Goal: Transaction & Acquisition: Purchase product/service

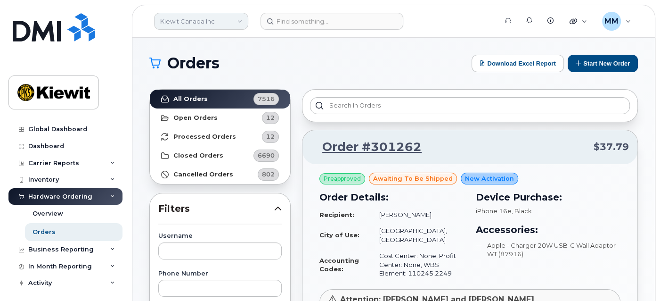
click at [230, 21] on link "Kiewit Canada Inc" at bounding box center [201, 21] width 94 height 17
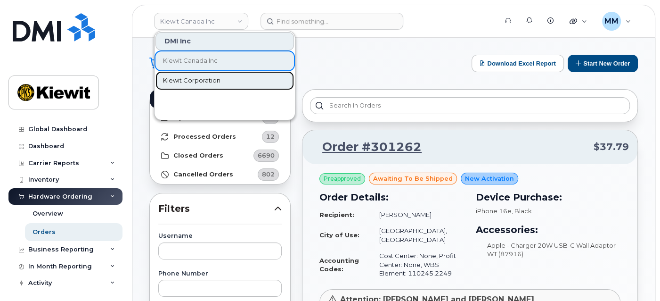
click at [211, 81] on span "Kiewit Corporation" at bounding box center [191, 80] width 57 height 9
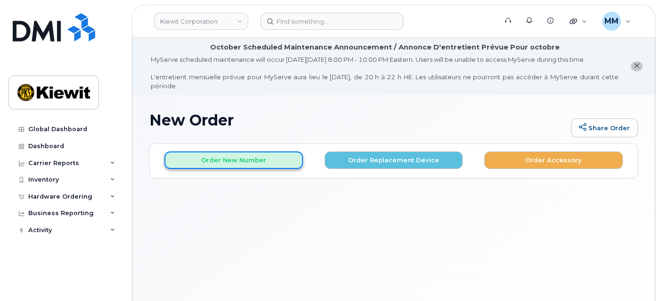
click at [273, 158] on button "Order New Number" at bounding box center [233, 159] width 139 height 17
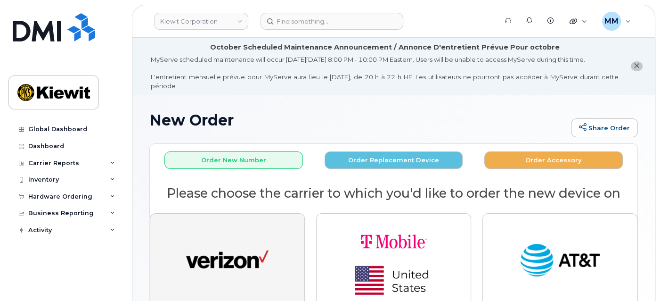
click at [233, 269] on img "button" at bounding box center [227, 260] width 82 height 42
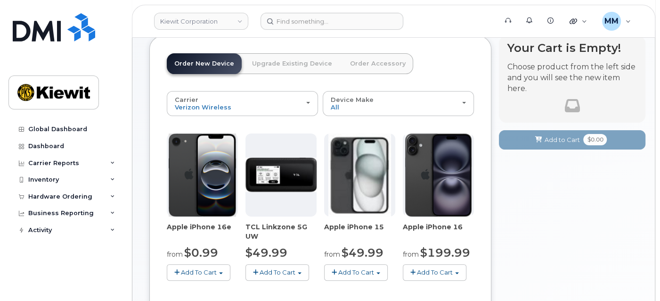
scroll to position [157, 0]
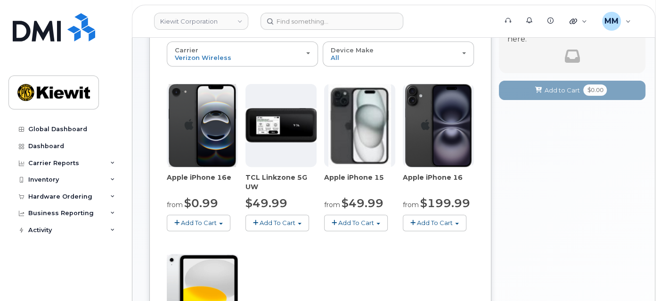
click at [218, 223] on button "Add To Cart" at bounding box center [199, 222] width 64 height 16
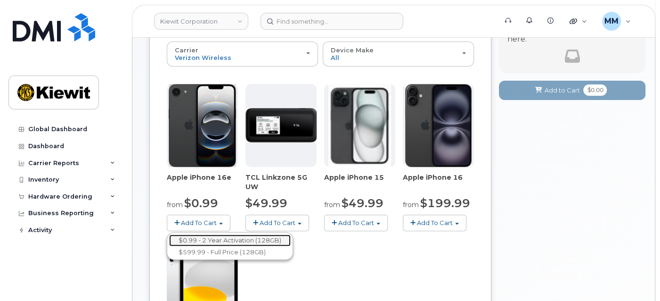
click at [211, 236] on link "$0.99 - 2 Year Activation (128GB)" at bounding box center [230, 240] width 122 height 12
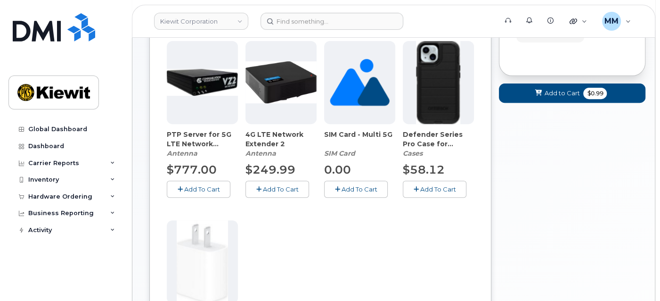
scroll to position [261, 0]
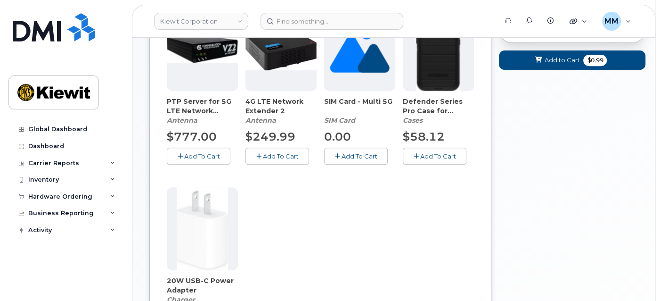
click at [433, 157] on span "Add To Cart" at bounding box center [438, 156] width 36 height 8
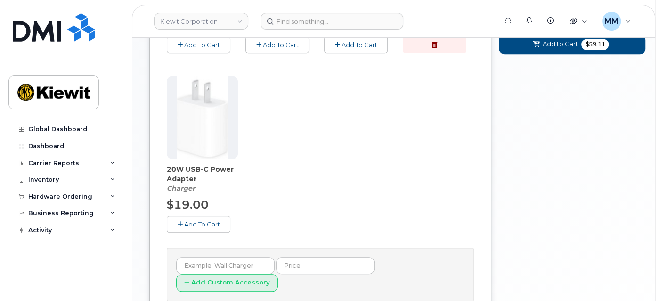
scroll to position [418, 0]
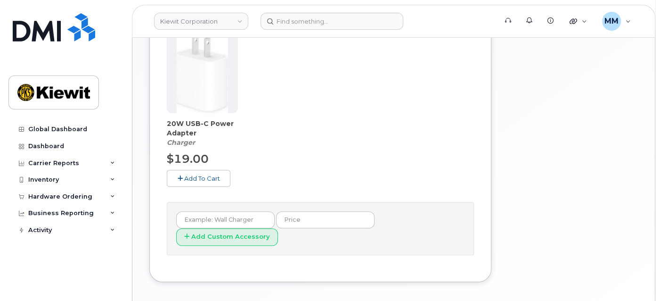
click at [212, 175] on span "Add To Cart" at bounding box center [202, 178] width 36 height 8
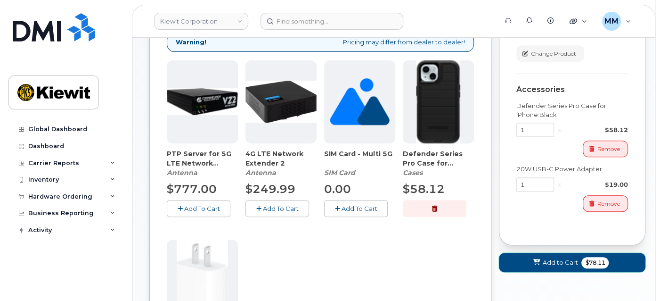
click at [542, 261] on button "Add to Cart $78.11" at bounding box center [572, 262] width 147 height 19
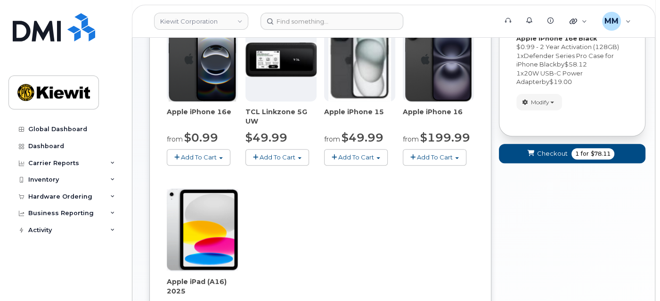
scroll to position [222, 0]
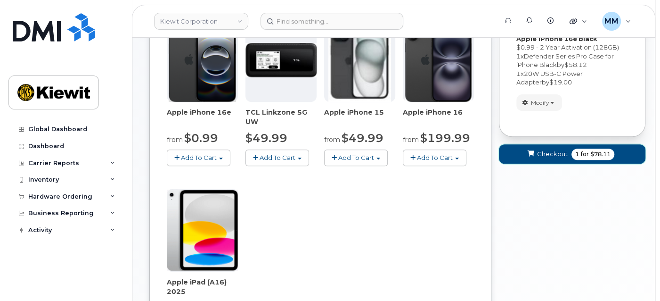
click at [549, 155] on span "Checkout" at bounding box center [552, 153] width 31 height 9
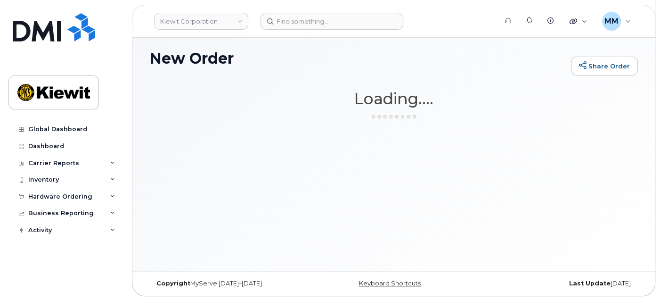
scroll to position [61, 0]
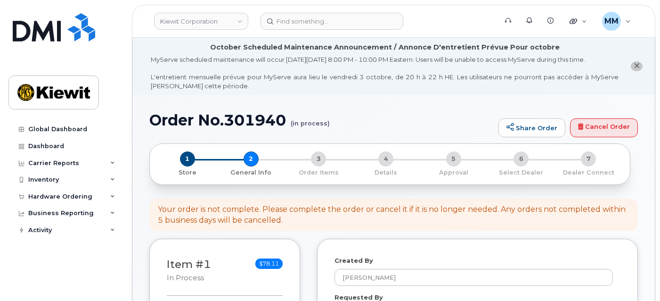
select select
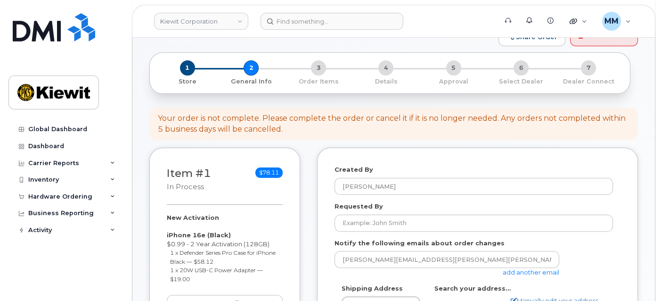
scroll to position [157, 0]
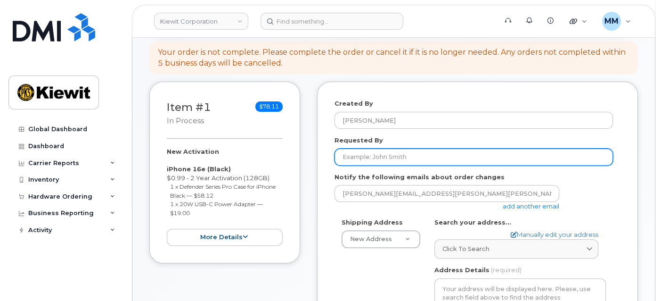
click at [368, 156] on input "Requested By" at bounding box center [474, 156] width 278 height 17
paste input "[PERSON_NAME]"
type input "[PERSON_NAME]"
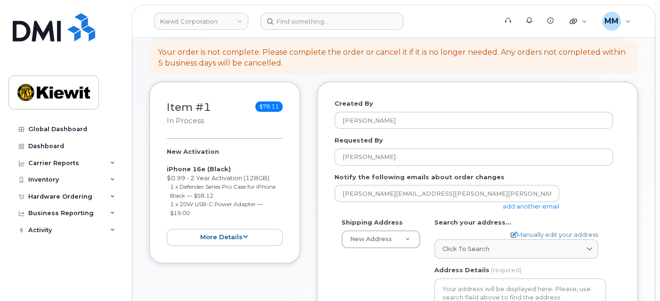
click at [511, 207] on link "add another email" at bounding box center [531, 206] width 57 height 8
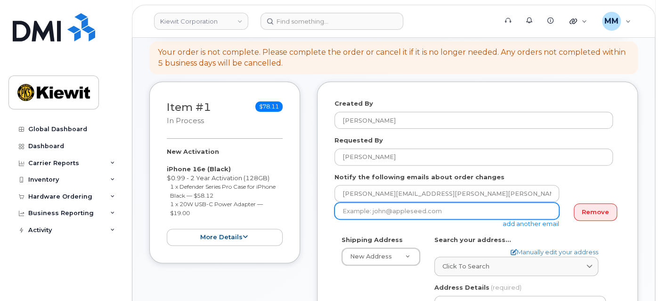
click at [411, 212] on input "email" at bounding box center [447, 210] width 225 height 17
paste input "Olivia.Keller"
click at [401, 215] on input "Olivia.Keller@" at bounding box center [447, 210] width 225 height 17
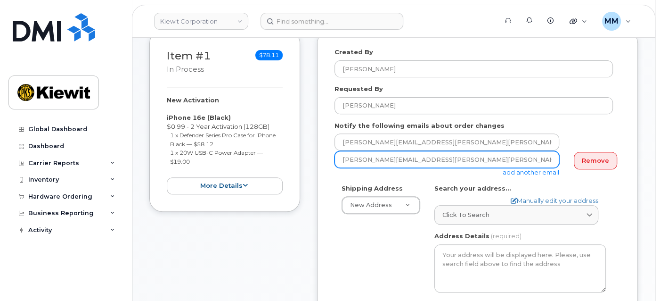
scroll to position [209, 0]
type input "Olivia.Keller@kiewit.com"
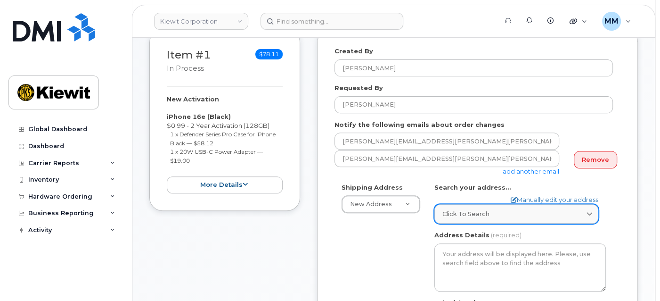
click at [473, 209] on span "Click to search" at bounding box center [465, 213] width 47 height 9
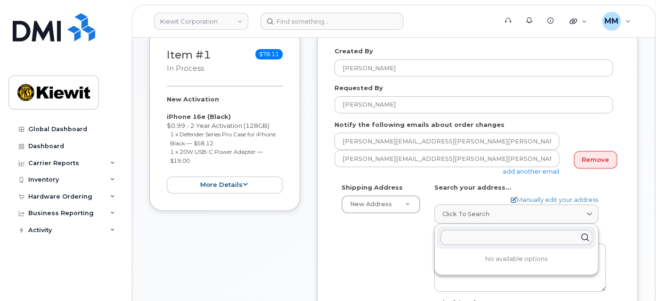
click at [476, 229] on input "text" at bounding box center [517, 236] width 152 height 15
paste input "304 N Gulf Blvd, Freeport, TX 77541"
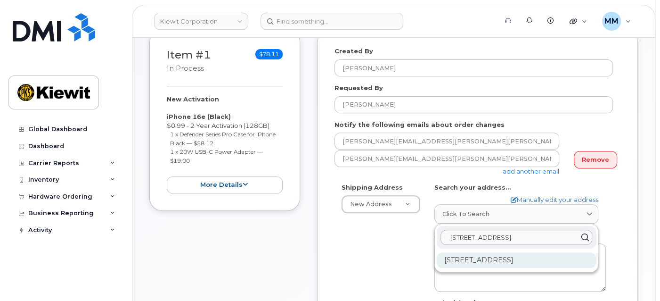
type input "304 N Gulf Blvd, Freeport, TX 77541"
click at [472, 252] on div "304 N Gulf Blvd Freeport TX 77541-4308" at bounding box center [516, 260] width 159 height 16
select select
type textarea "304 N Gulf Blvd FREEPORT TX 77541-4308 UNITED STATES"
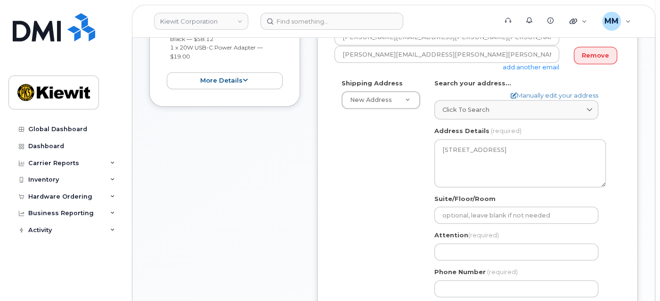
scroll to position [314, 0]
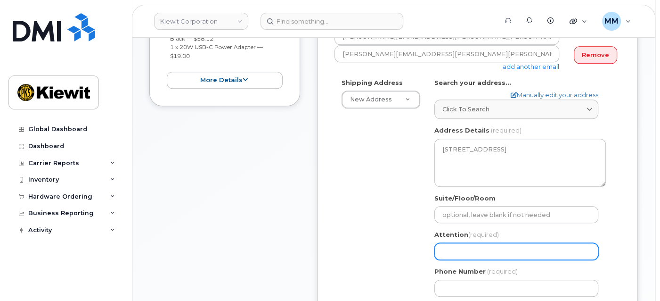
click at [448, 243] on input "Attention (required)" at bounding box center [516, 251] width 164 height 17
paste input "[PERSON_NAME]"
select select
type input "[PERSON_NAME]"
select select
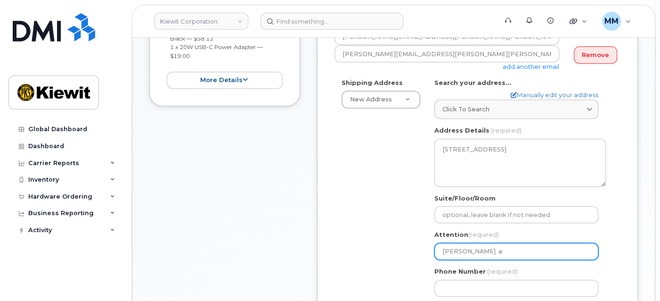
type input "Brook Espree an"
select select
type input "Brook Espree and"
click at [511, 243] on input "Brook Espree and" at bounding box center [516, 251] width 164 height 17
paste input "Eric Greer"
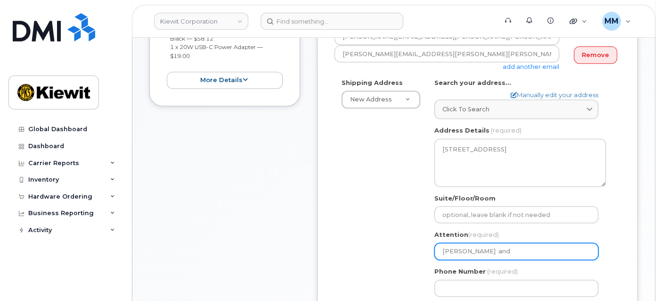
select select
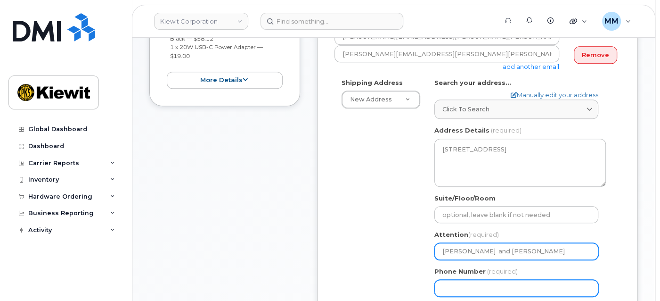
type input "[PERSON_NAME] and [PERSON_NAME]"
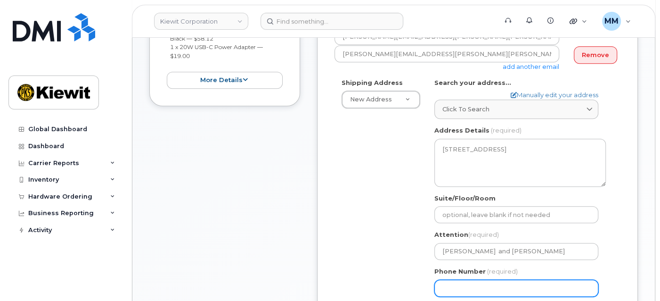
click at [509, 279] on input "Phone Number" at bounding box center [516, 287] width 164 height 17
type input "877772770"
select select
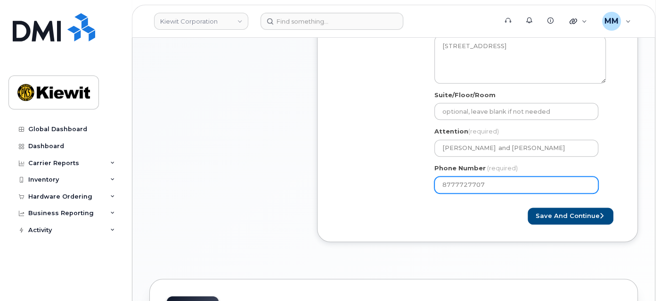
scroll to position [418, 0]
type input "8777727707"
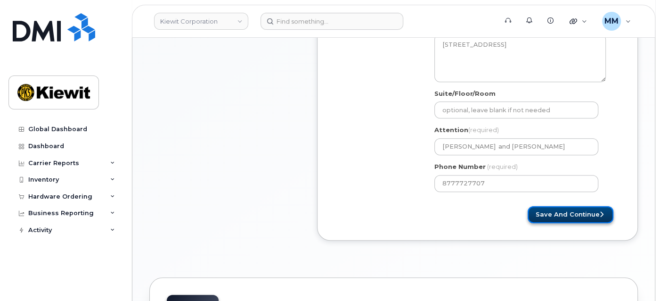
click at [541, 212] on button "Save and Continue" at bounding box center [571, 214] width 86 height 17
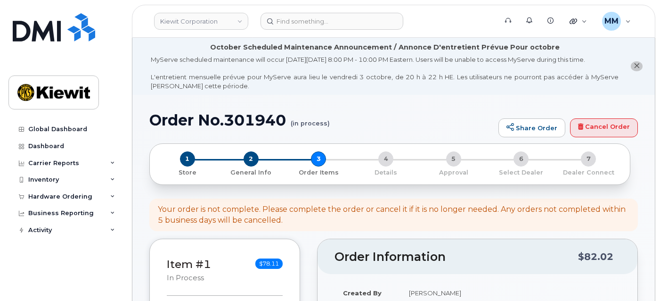
select select
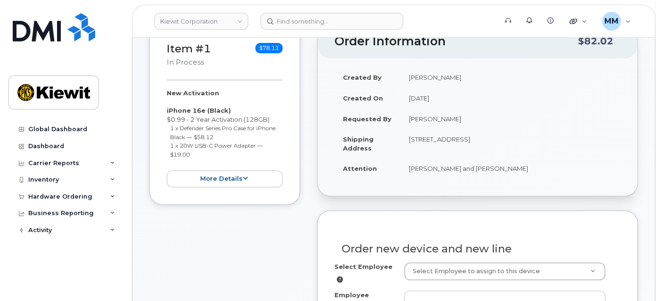
scroll to position [314, 0]
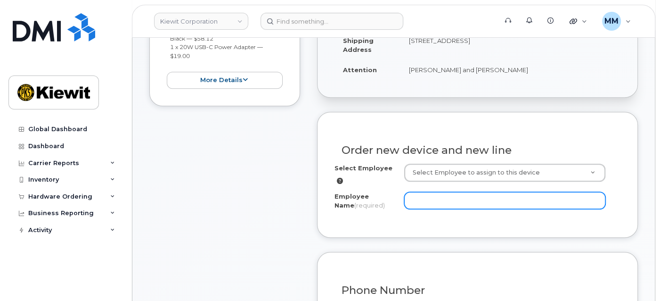
click at [414, 204] on input "Employee Name (required)" at bounding box center [504, 200] width 201 height 17
paste input "[PERSON_NAME]"
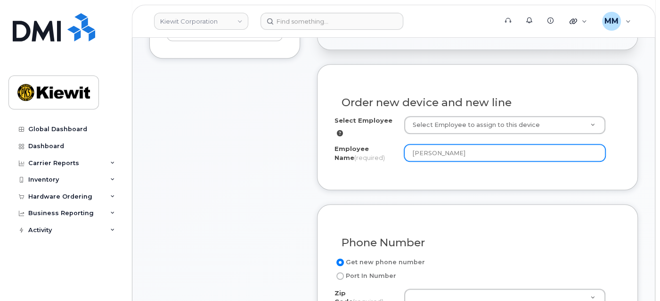
scroll to position [418, 0]
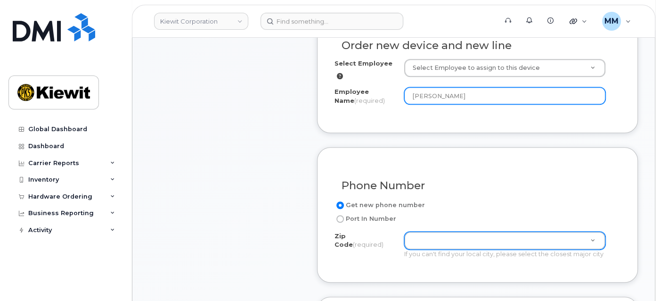
type input "[PERSON_NAME]"
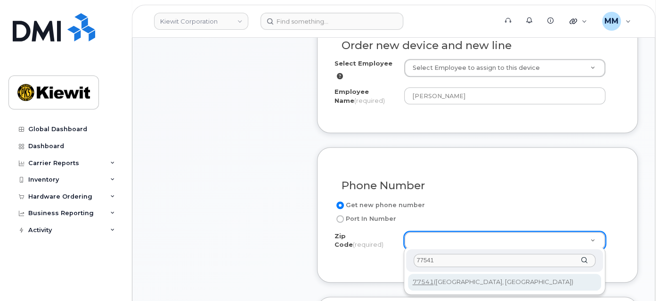
type input "77541"
type input "77541 (Freeport, TX)"
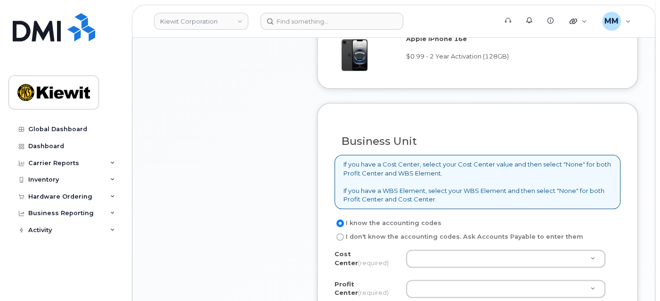
scroll to position [785, 0]
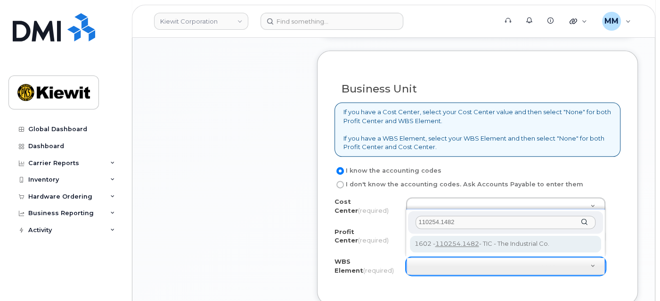
type input "110254.1482"
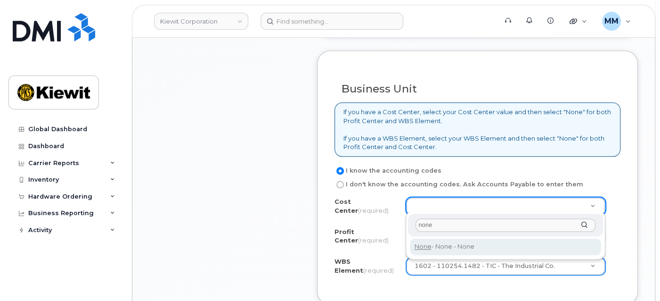
type input "none"
type input "None"
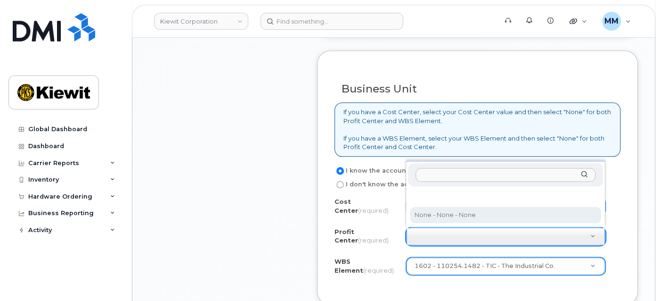
select select "None"
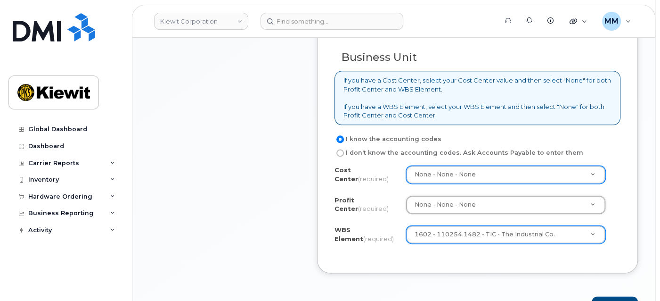
scroll to position [889, 0]
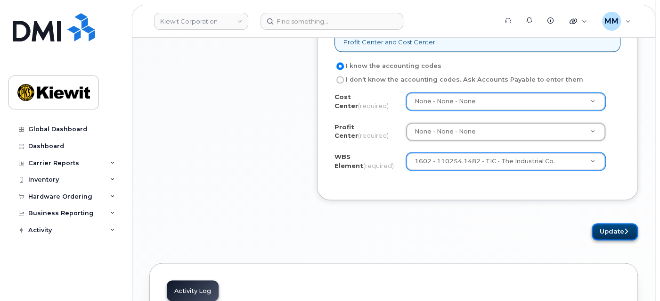
click at [605, 233] on button "Update" at bounding box center [615, 231] width 46 height 17
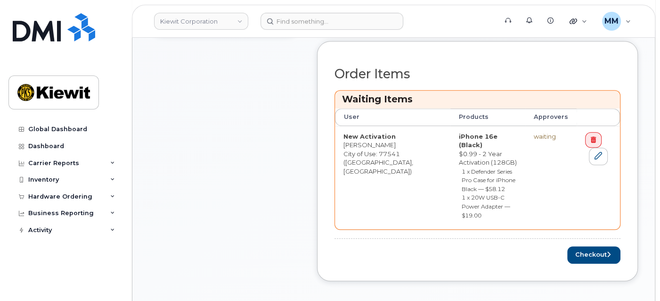
scroll to position [418, 0]
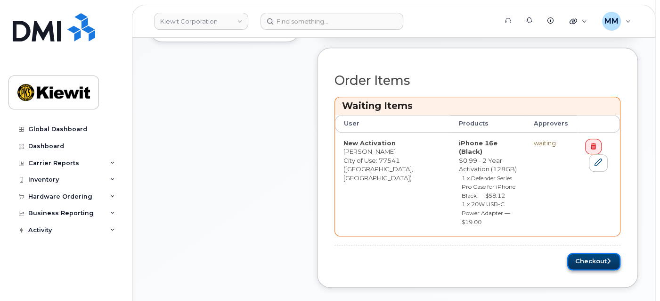
click at [575, 253] on button "Checkout" at bounding box center [593, 261] width 53 height 17
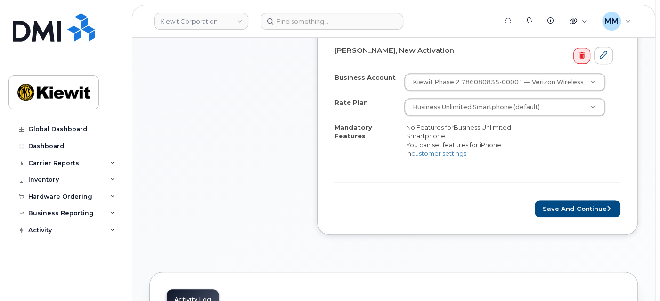
scroll to position [418, 0]
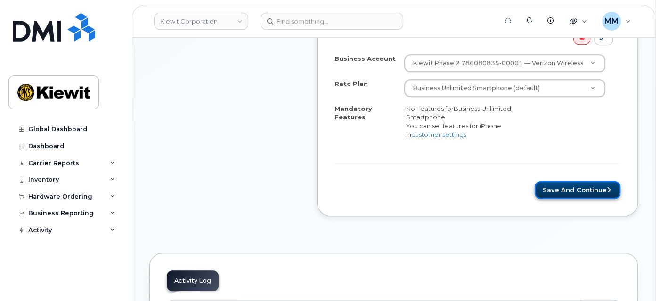
click at [552, 182] on button "Save and Continue" at bounding box center [578, 189] width 86 height 17
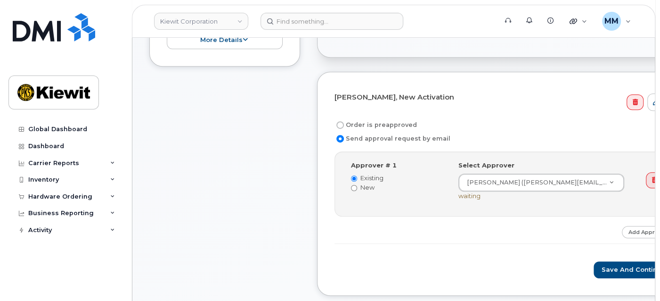
scroll to position [314, 0]
click at [594, 271] on button "Save and Continue" at bounding box center [634, 269] width 80 height 17
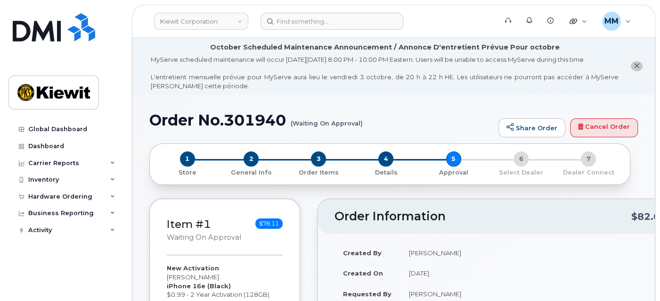
click at [267, 121] on h1 "Order No.301940 (Waiting On Approval)" at bounding box center [321, 120] width 344 height 16
copy h1 "301940"
